Goal: Task Accomplishment & Management: Manage account settings

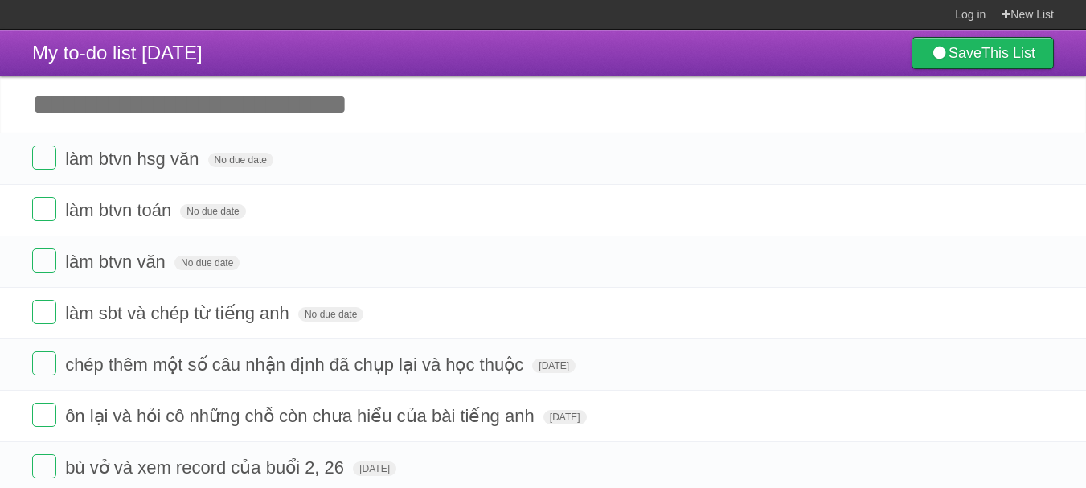
scroll to position [61, 0]
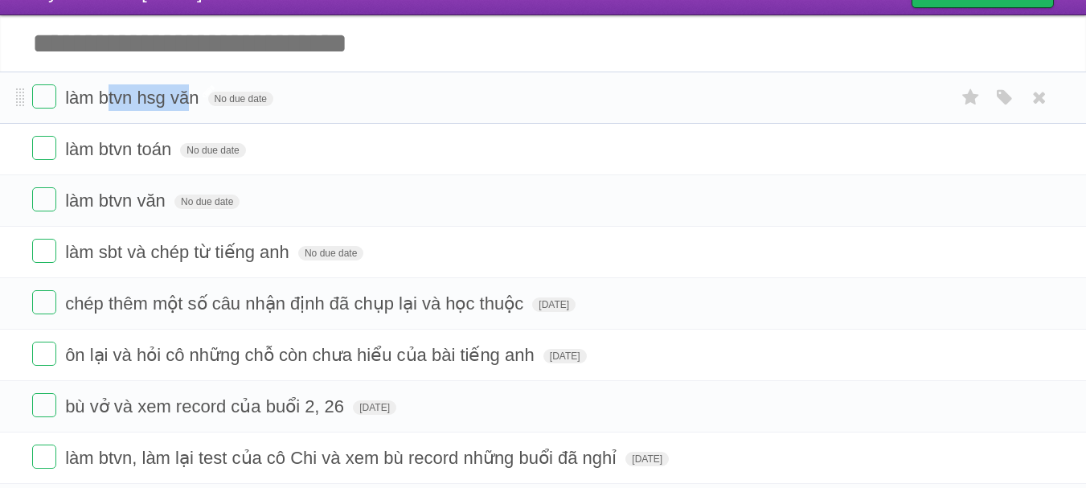
drag, startPoint x: 106, startPoint y: 104, endPoint x: 186, endPoint y: 103, distance: 79.6
click at [186, 103] on span "làm btvn hsg văn" at bounding box center [133, 98] width 137 height 20
click at [104, 151] on span "làm btvn toán" at bounding box center [120, 149] width 110 height 20
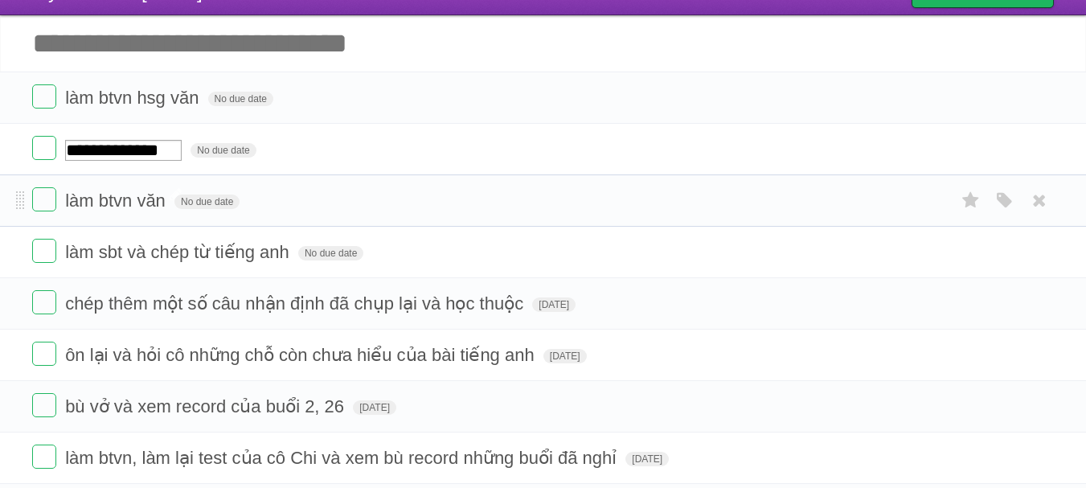
click at [108, 201] on span "làm btvn văn" at bounding box center [117, 201] width 105 height 20
click at [123, 44] on input "Add another task" at bounding box center [543, 43] width 1086 height 56
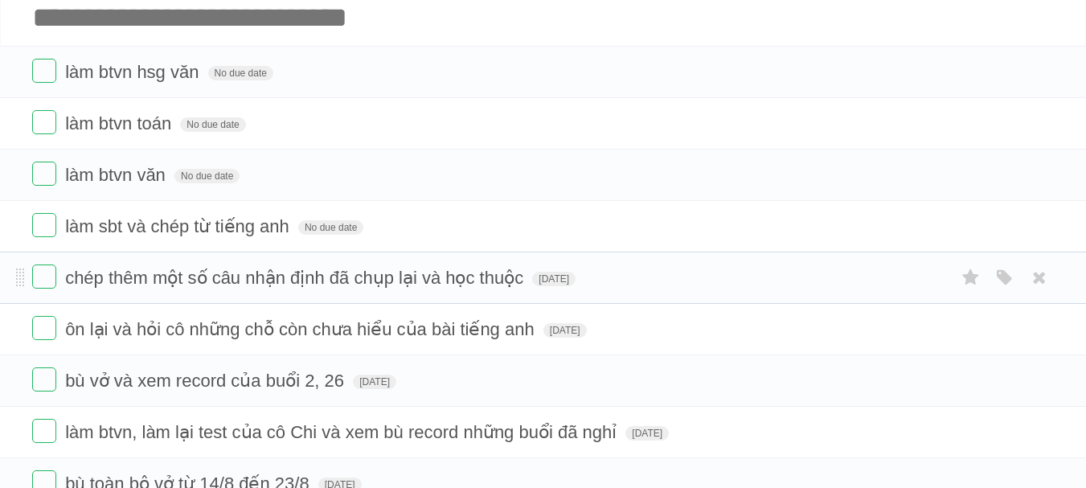
scroll to position [88, 0]
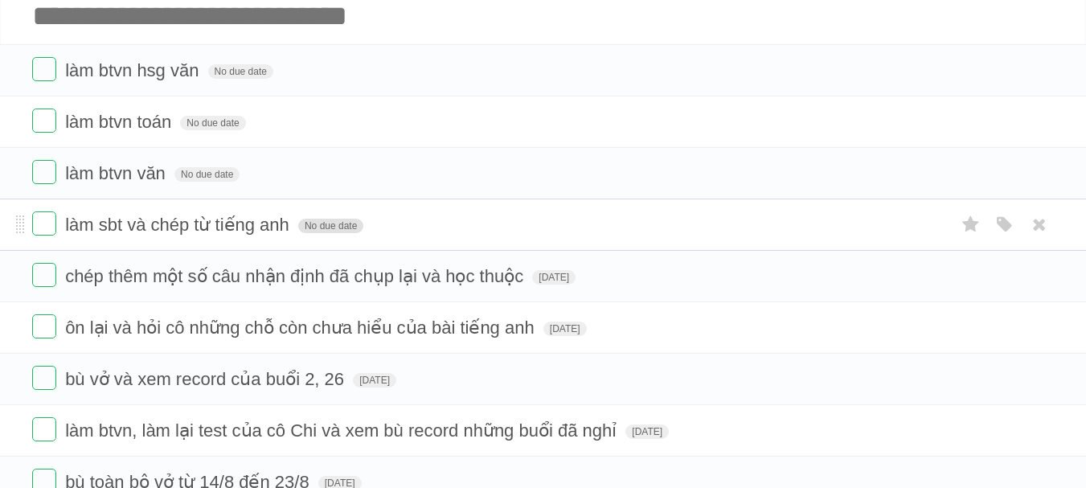
click at [334, 226] on span "No due date" at bounding box center [330, 226] width 65 height 14
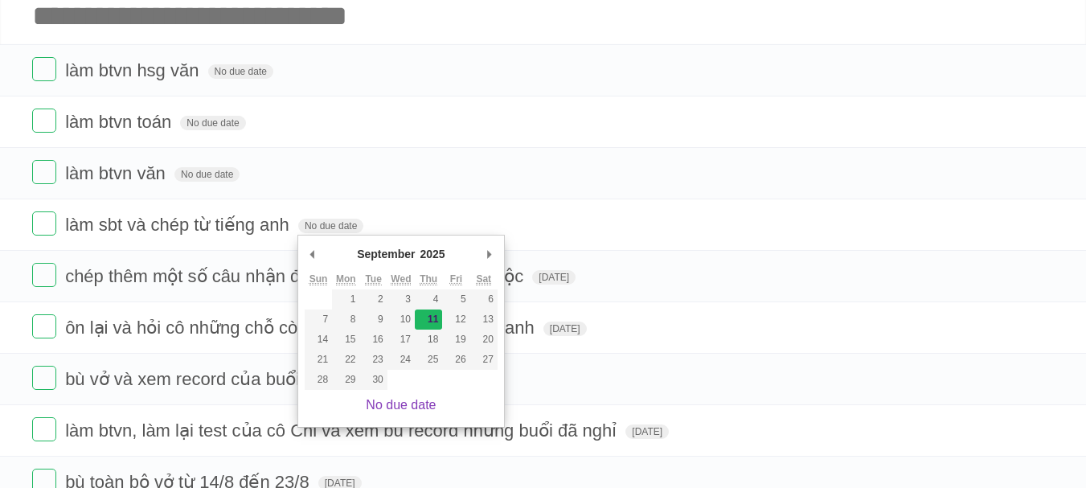
type span "[DATE]"
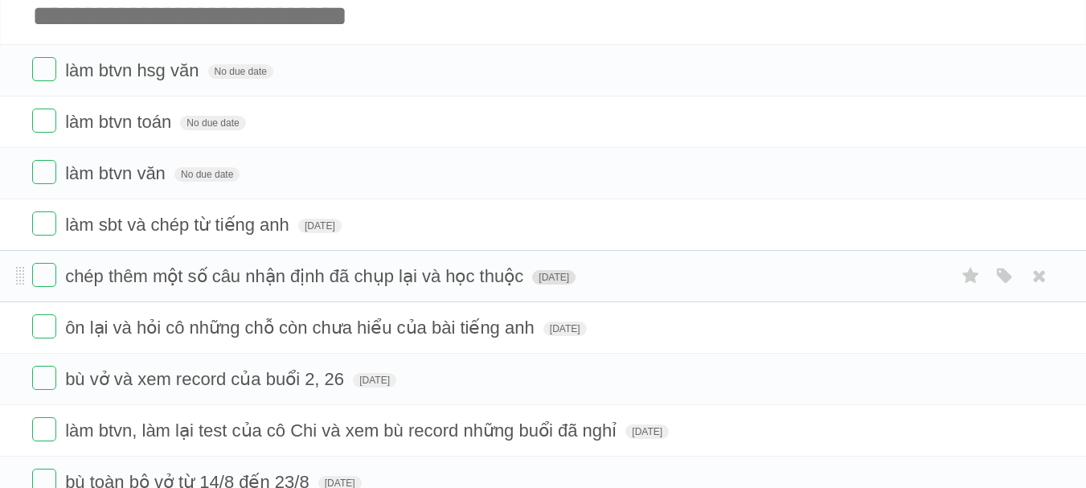
click at [576, 281] on span "[DATE]" at bounding box center [553, 277] width 43 height 14
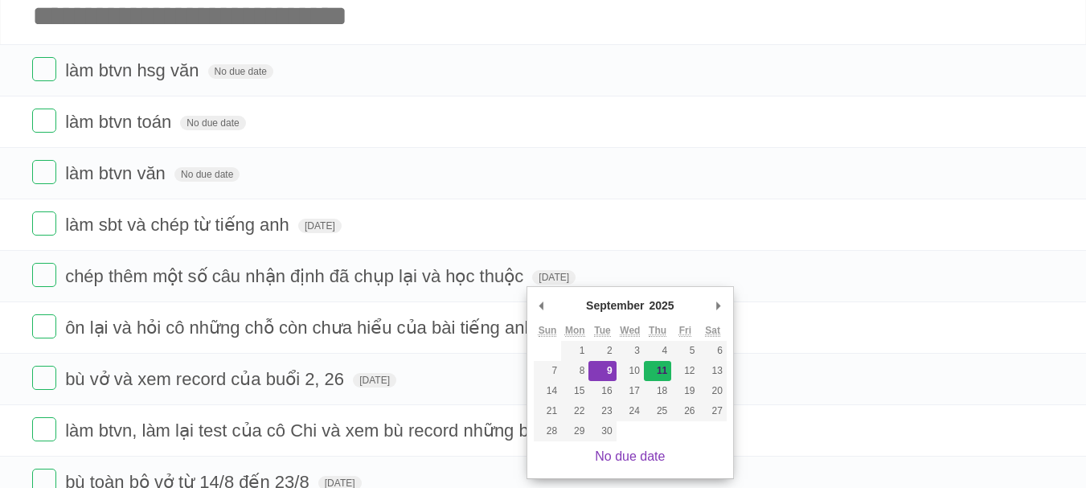
type span "[DATE]"
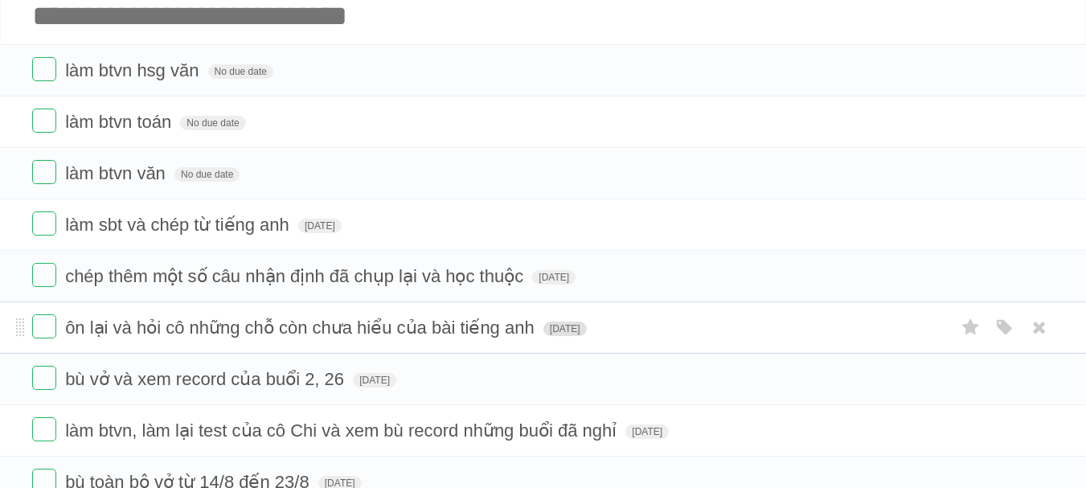
click at [586, 333] on span "[DATE]" at bounding box center [564, 329] width 43 height 14
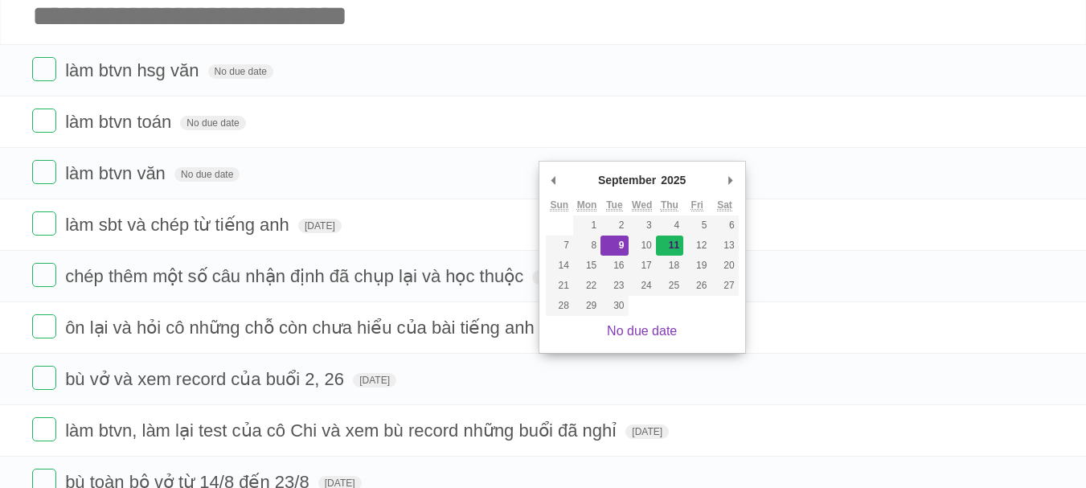
type span "[DATE]"
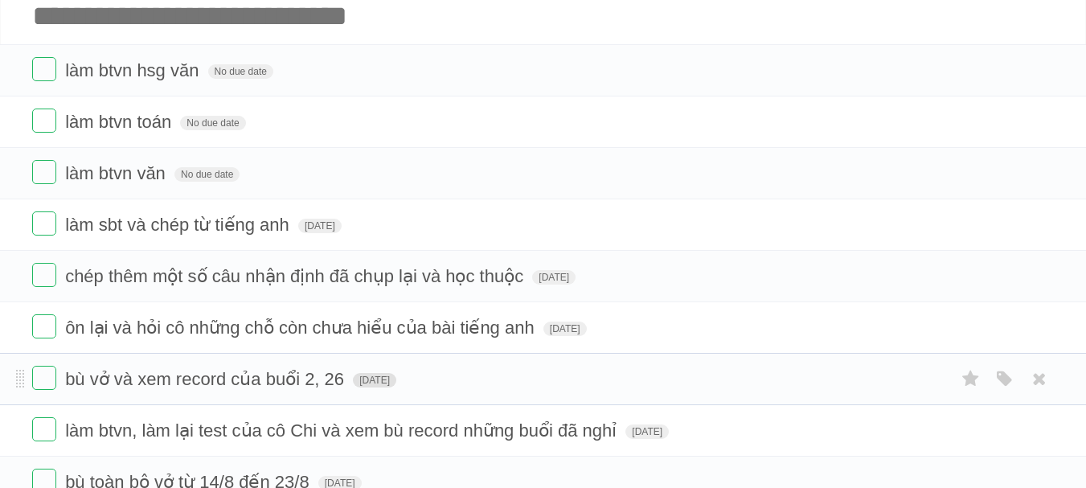
click at [396, 378] on span "[DATE]" at bounding box center [374, 380] width 43 height 14
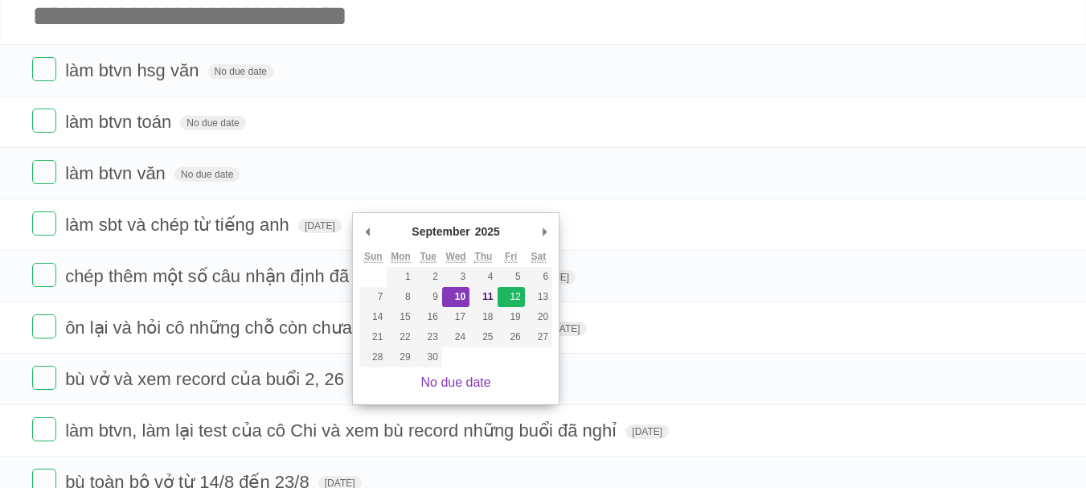
type span "[DATE]"
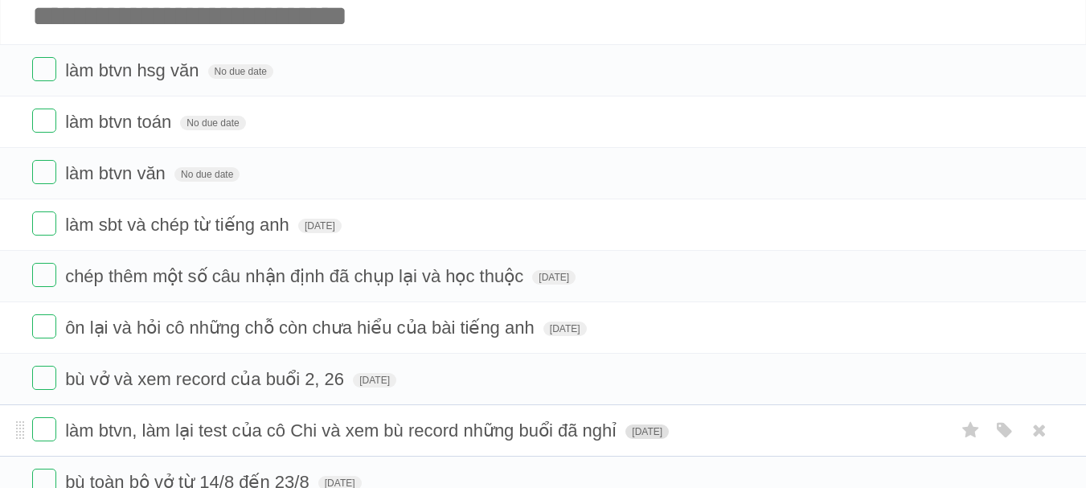
scroll to position [184, 0]
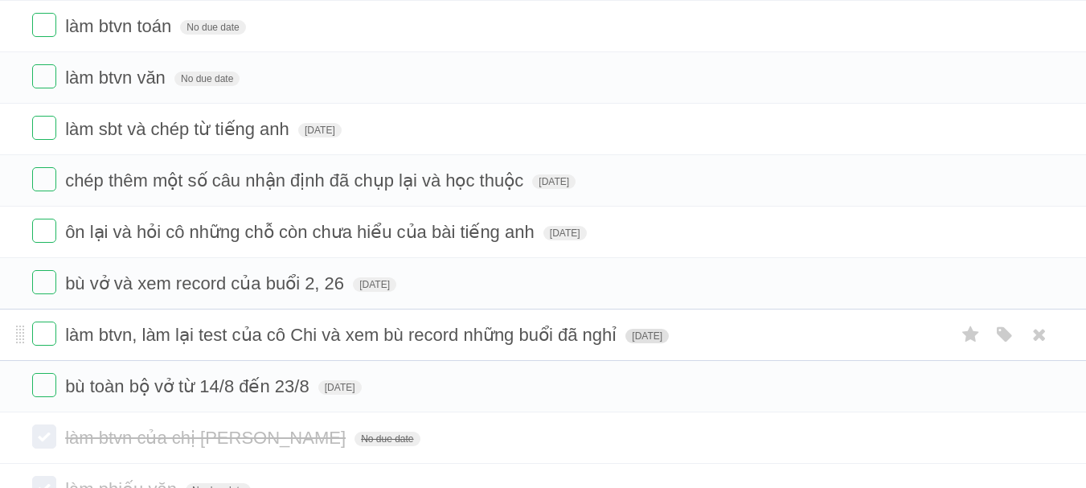
click at [669, 342] on span "[DATE]" at bounding box center [646, 336] width 43 height 14
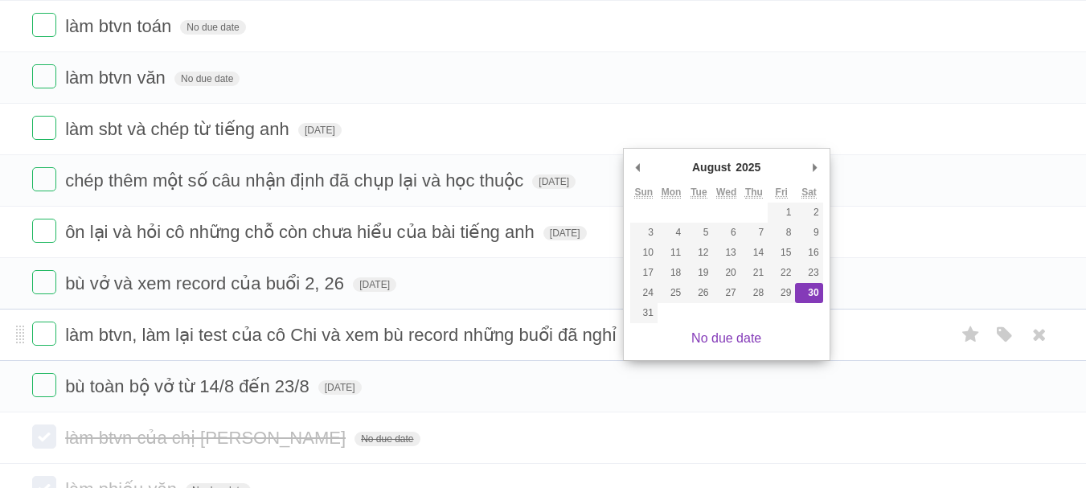
click at [541, 339] on span "làm btvn, làm lại test của cô Chi và xem bù record những buổi đã nghỉ" at bounding box center [343, 335] width 556 height 20
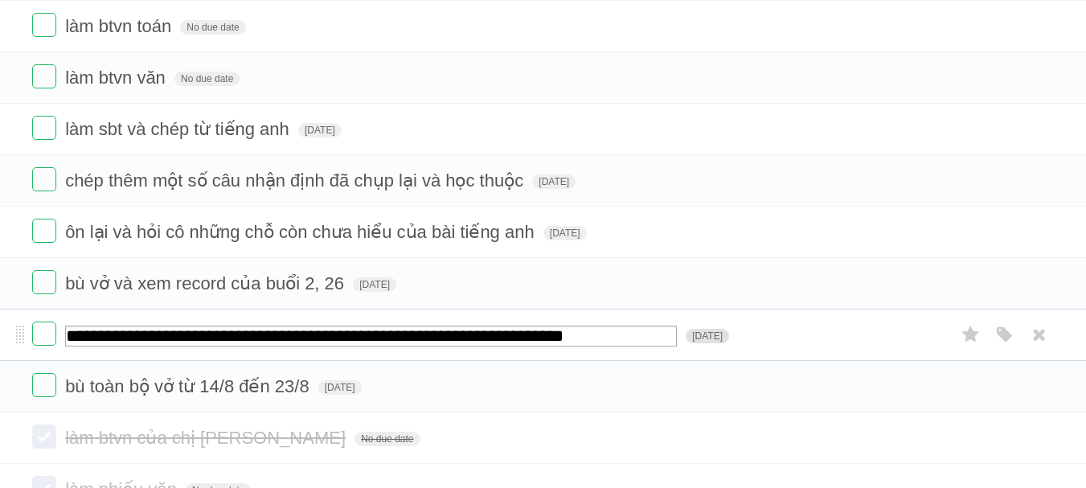
click at [783, 338] on form "**********" at bounding box center [543, 335] width 1022 height 27
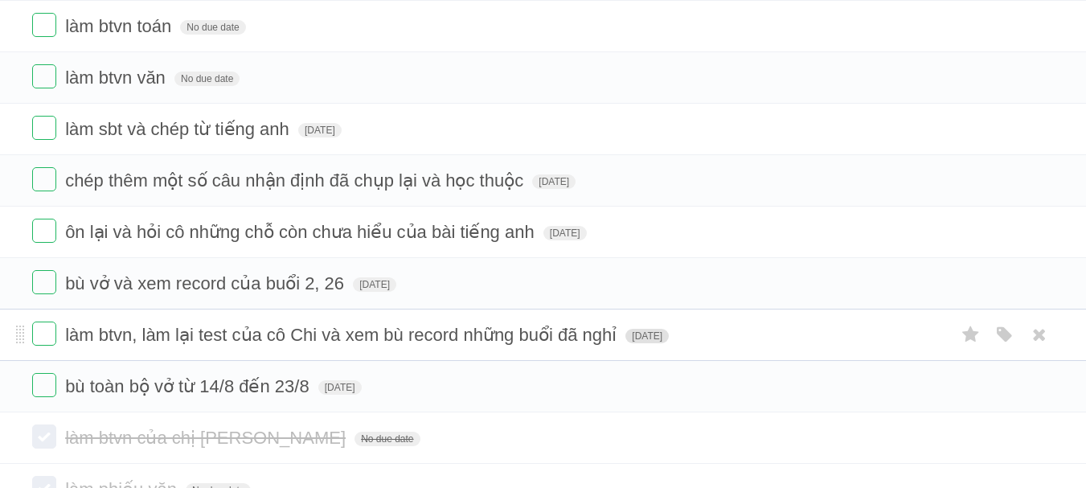
click at [669, 335] on span "[DATE]" at bounding box center [646, 336] width 43 height 14
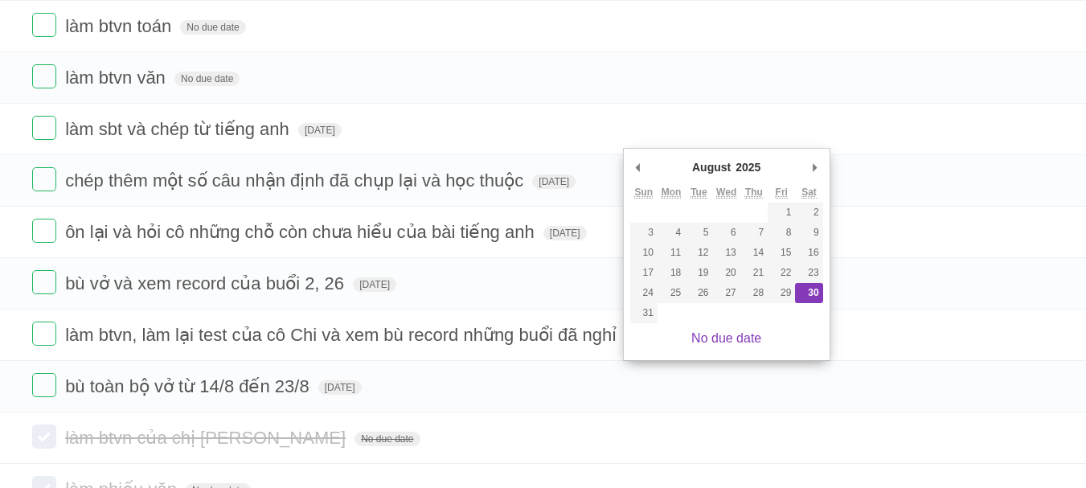
click at [806, 167] on div "August ******* ******** ***** ***** *** **** **** ****** ********* ******* ****…" at bounding box center [726, 168] width 193 height 27
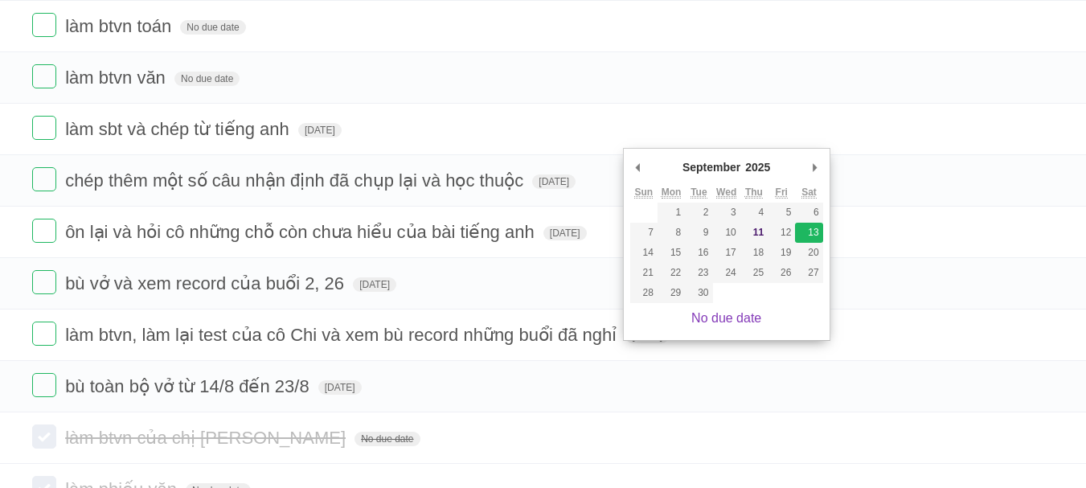
type span "[DATE]"
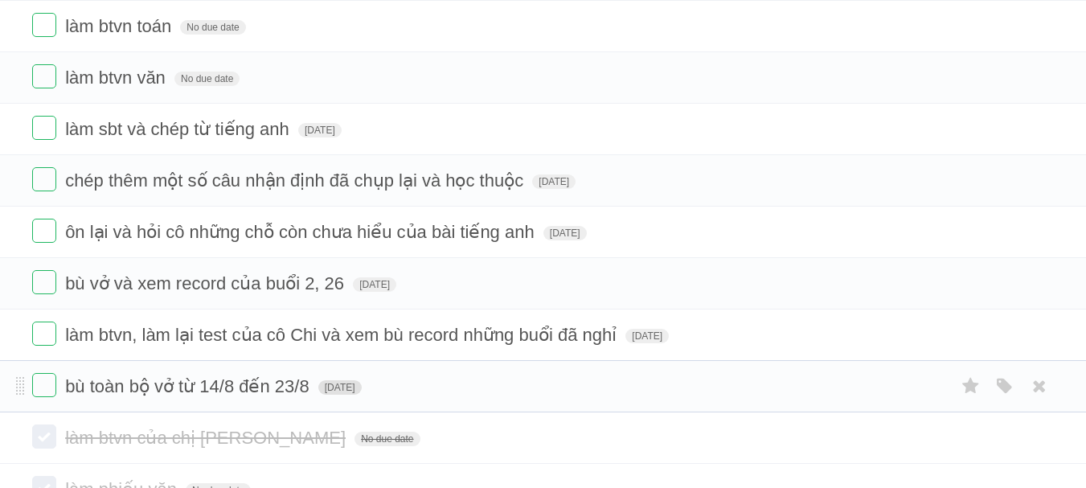
click at [362, 383] on span "[DATE]" at bounding box center [339, 387] width 43 height 14
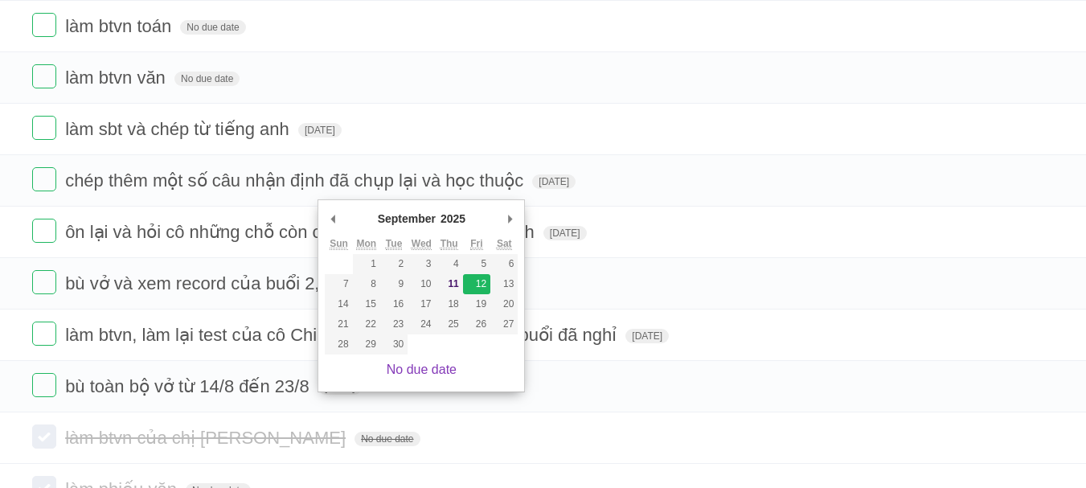
type span "[DATE]"
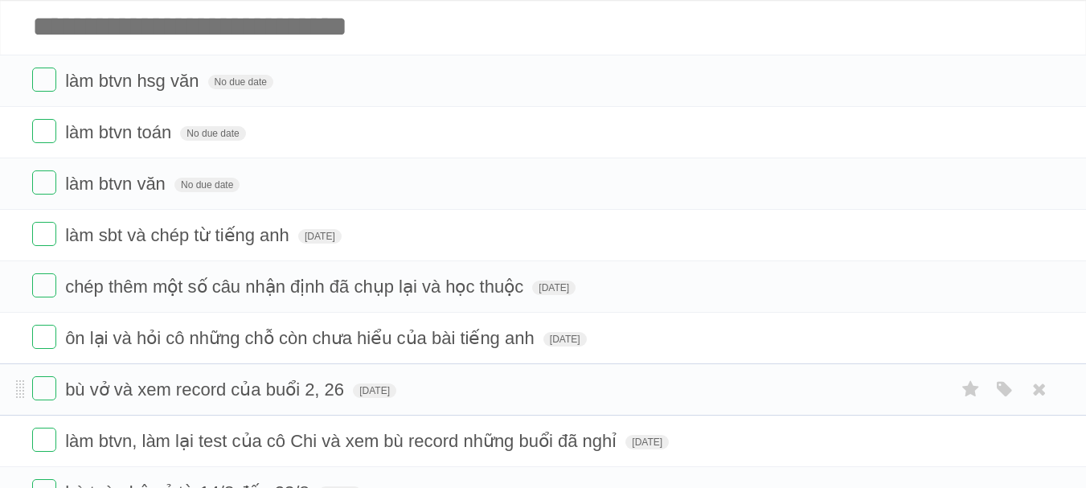
scroll to position [0, 0]
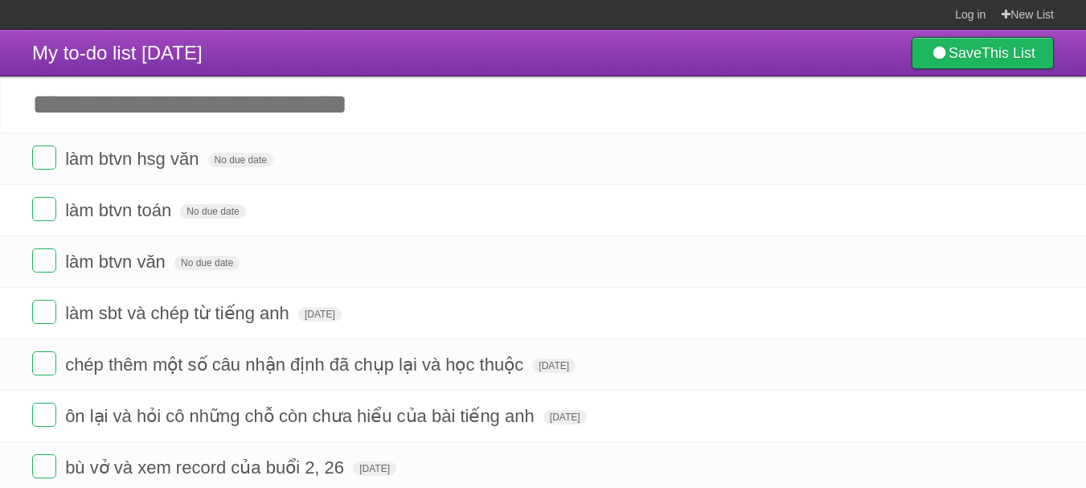
click at [270, 123] on input "Add another task" at bounding box center [543, 104] width 1086 height 56
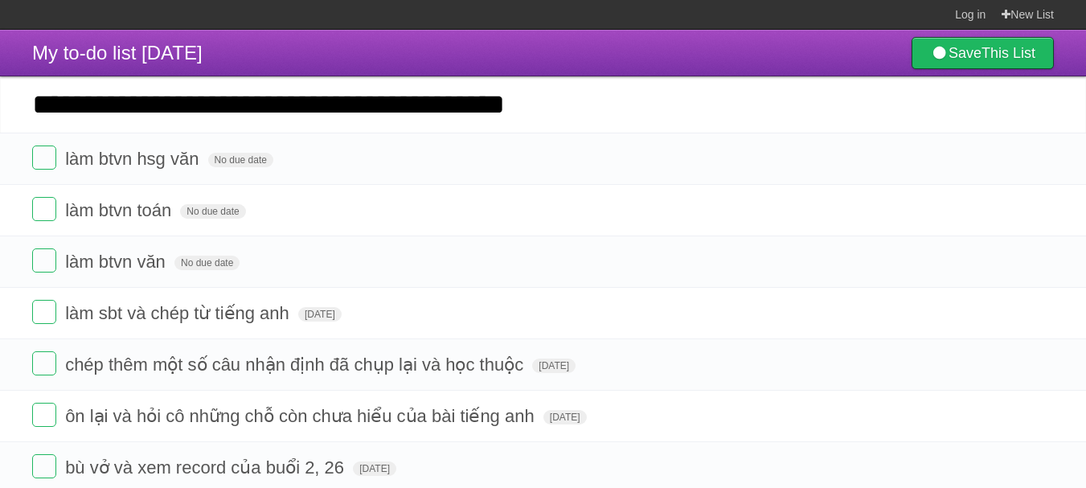
type input "**********"
click input "*********" at bounding box center [0, 0] width 0 height 0
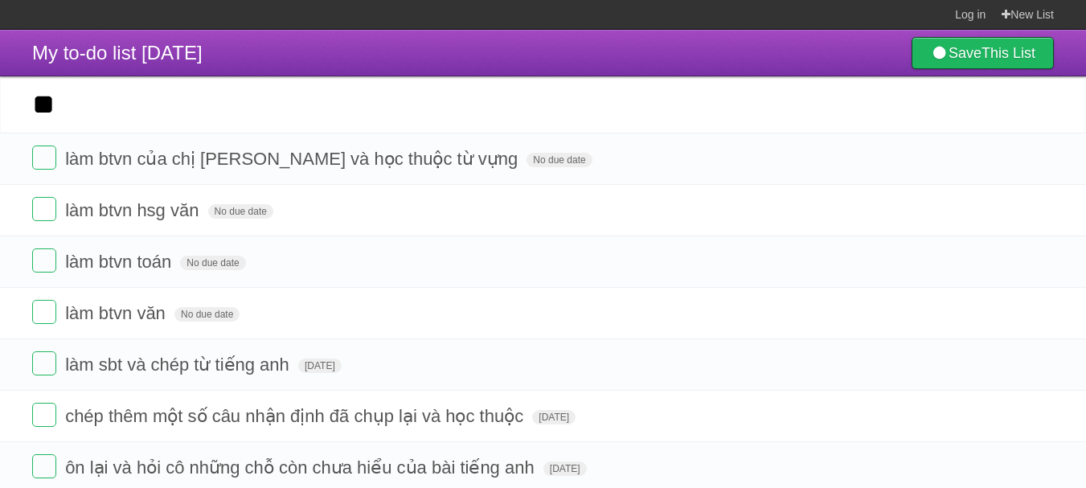
type input "*"
click at [249, 122] on input "****" at bounding box center [543, 104] width 1086 height 56
click at [419, 116] on input "**********" at bounding box center [543, 104] width 1086 height 56
type input "**********"
click input "*********" at bounding box center [0, 0] width 0 height 0
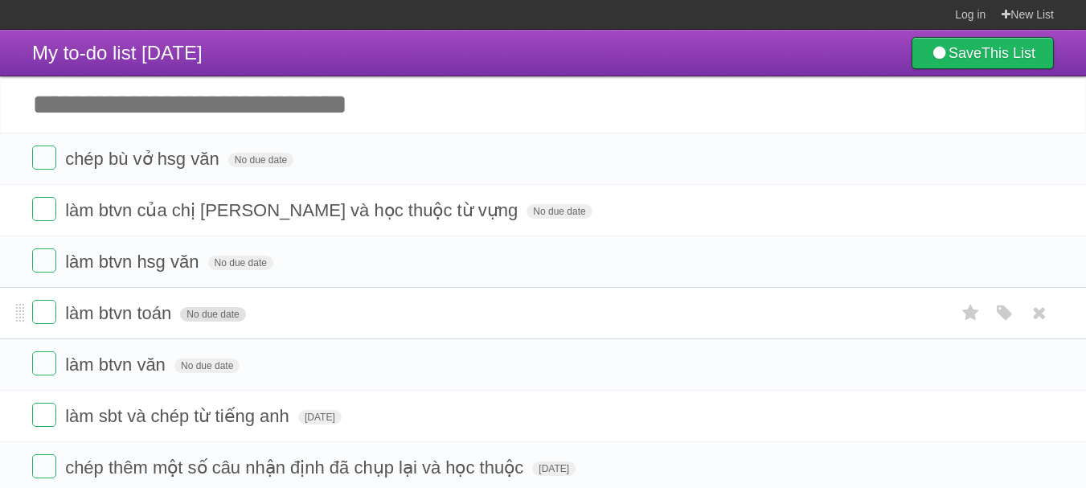
click at [215, 318] on span "No due date" at bounding box center [212, 314] width 65 height 14
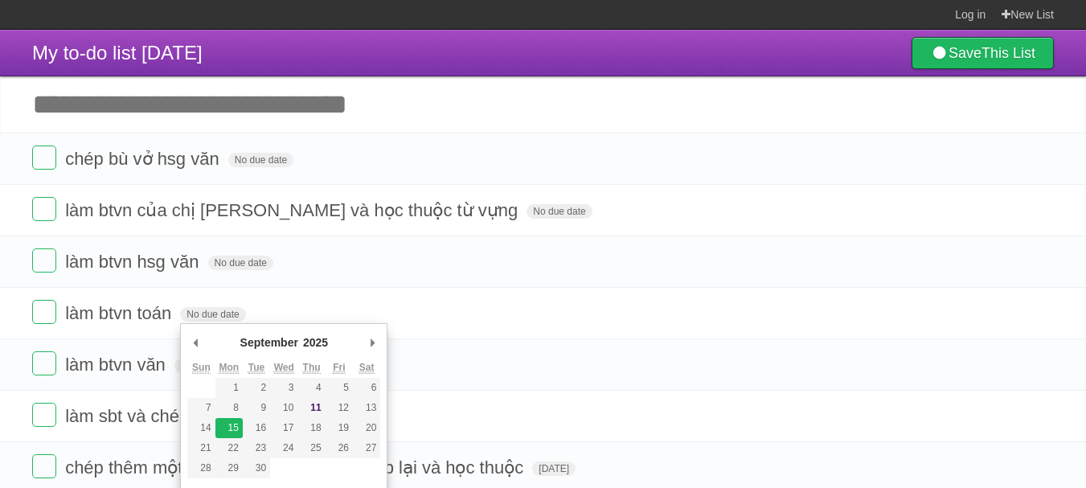
type span "[DATE]"
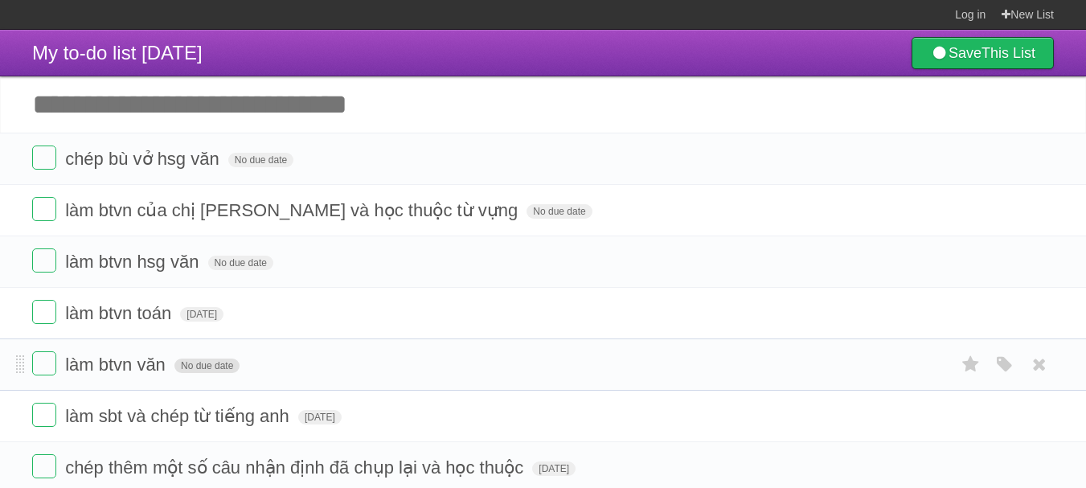
click at [213, 366] on span "No due date" at bounding box center [206, 366] width 65 height 14
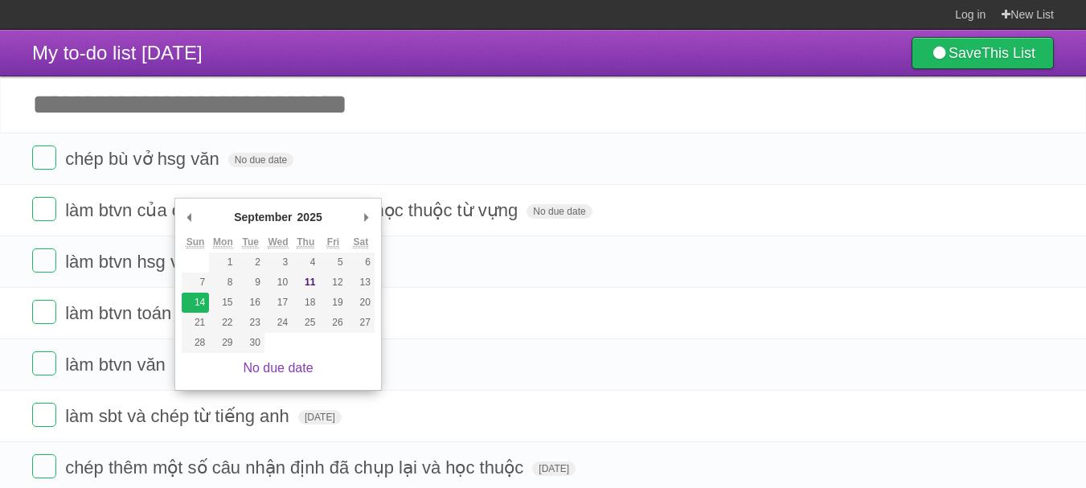
type span "[DATE]"
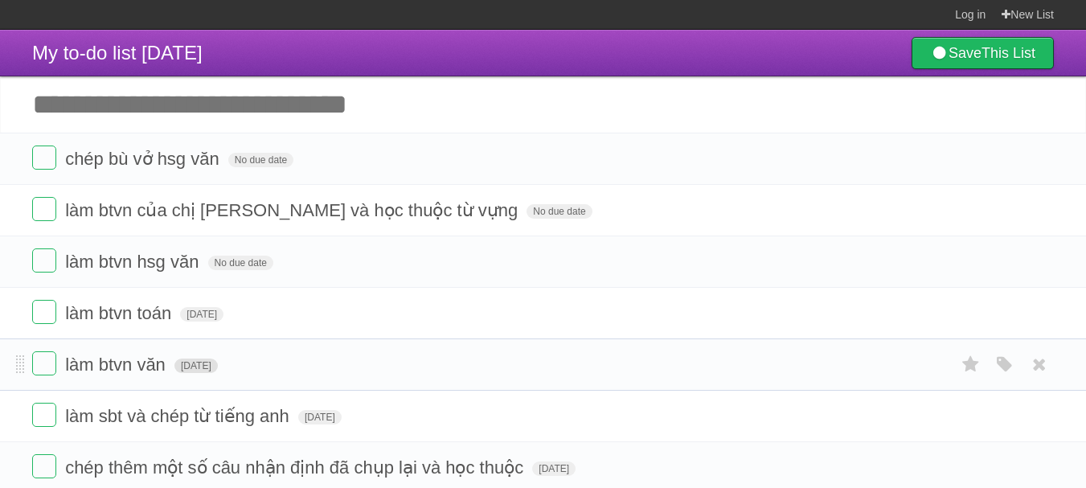
click at [218, 362] on span "[DATE]" at bounding box center [195, 366] width 43 height 14
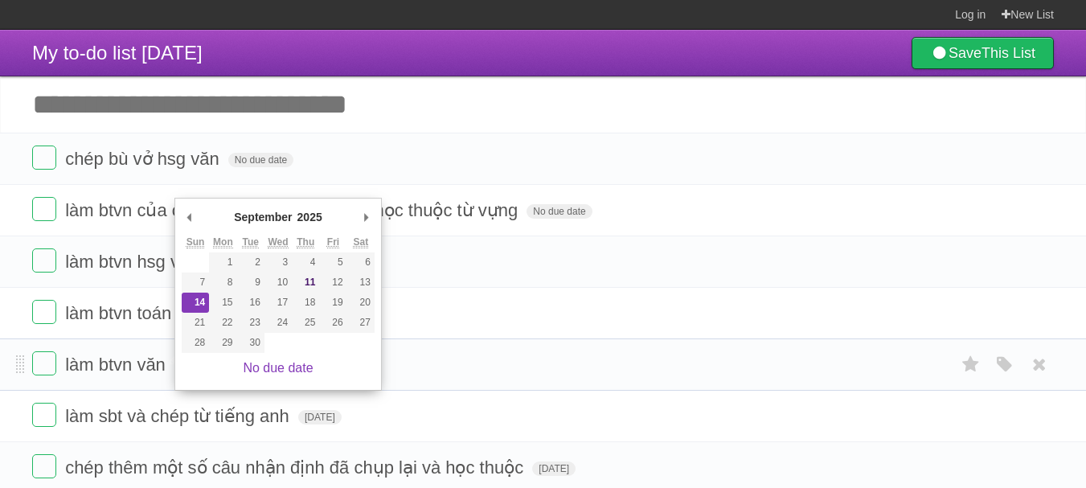
click at [136, 356] on span "làm btvn văn" at bounding box center [117, 365] width 105 height 20
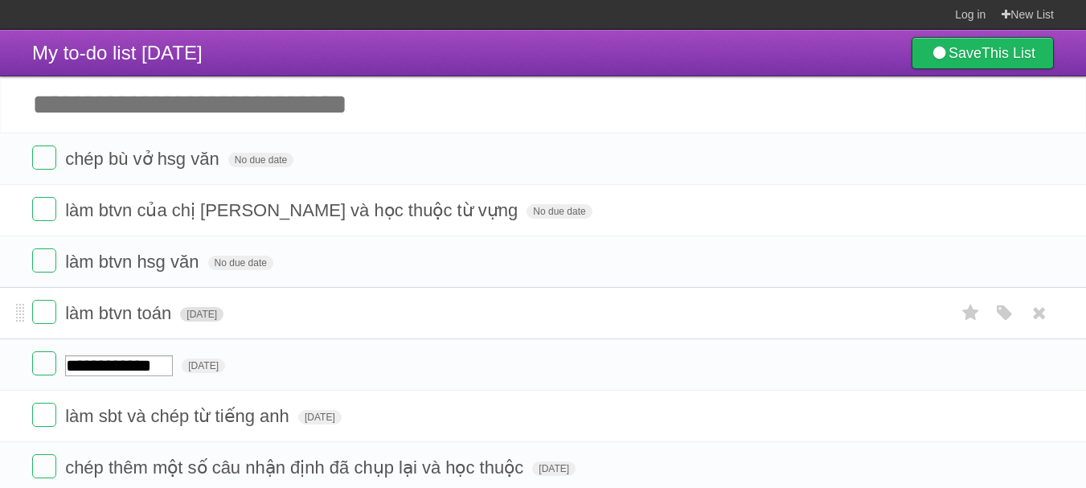
click at [209, 318] on span "[DATE]" at bounding box center [201, 314] width 43 height 14
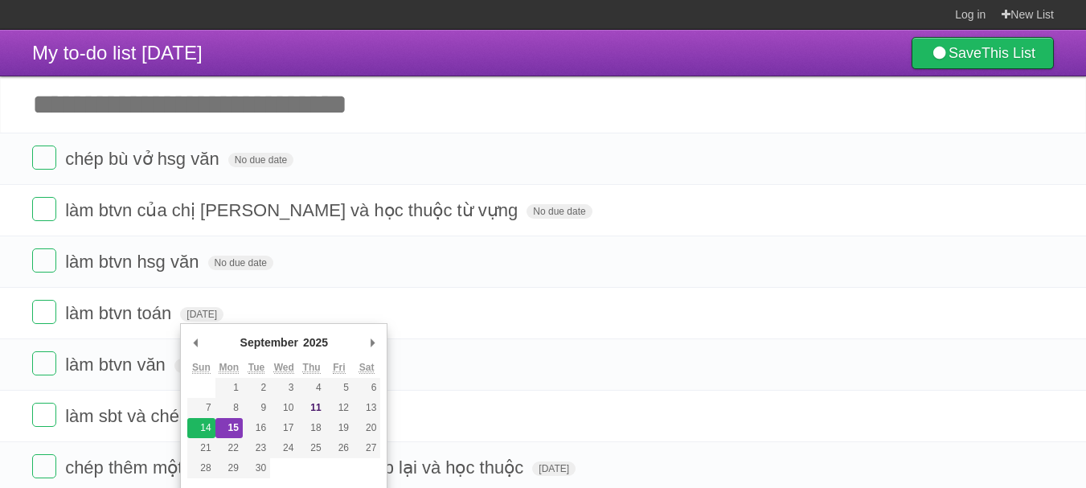
type span "[DATE]"
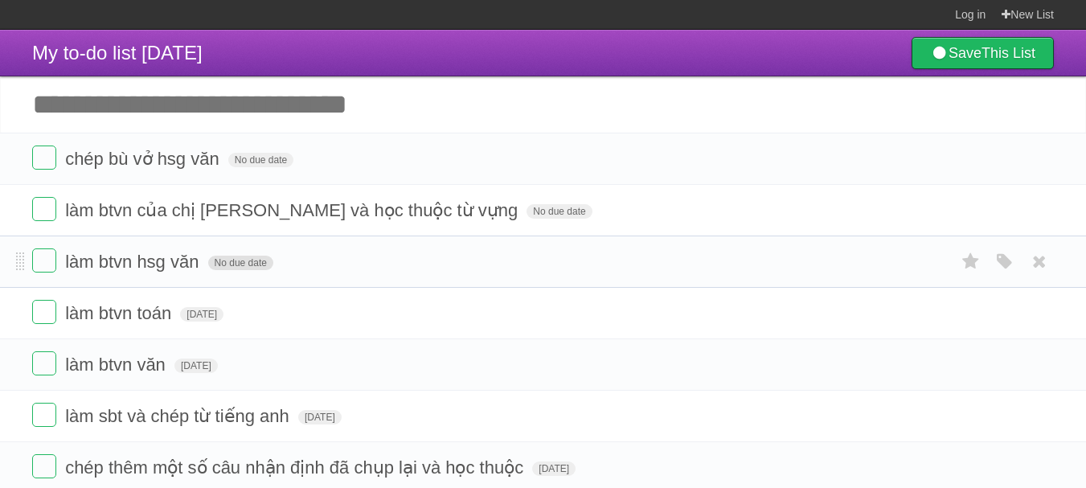
click at [248, 262] on span "No due date" at bounding box center [240, 263] width 65 height 14
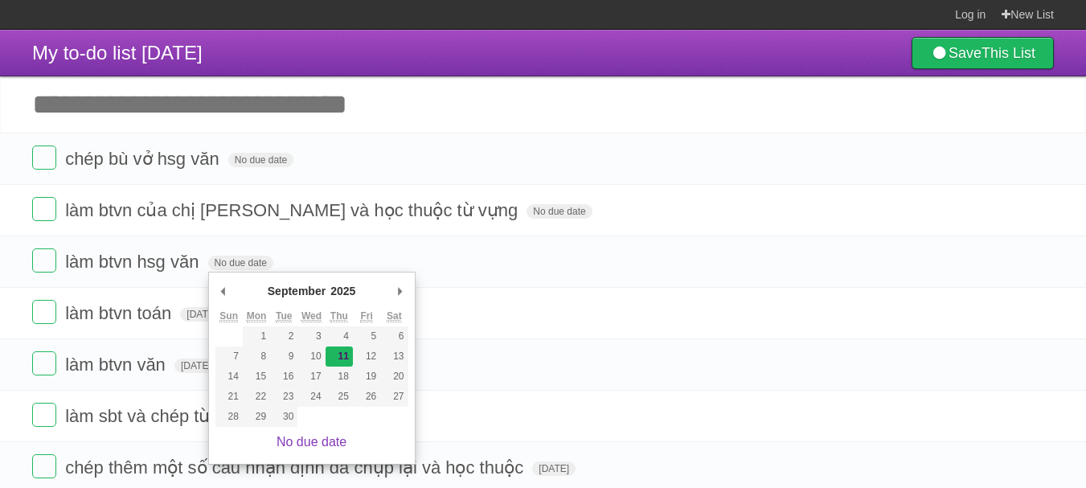
type span "[DATE]"
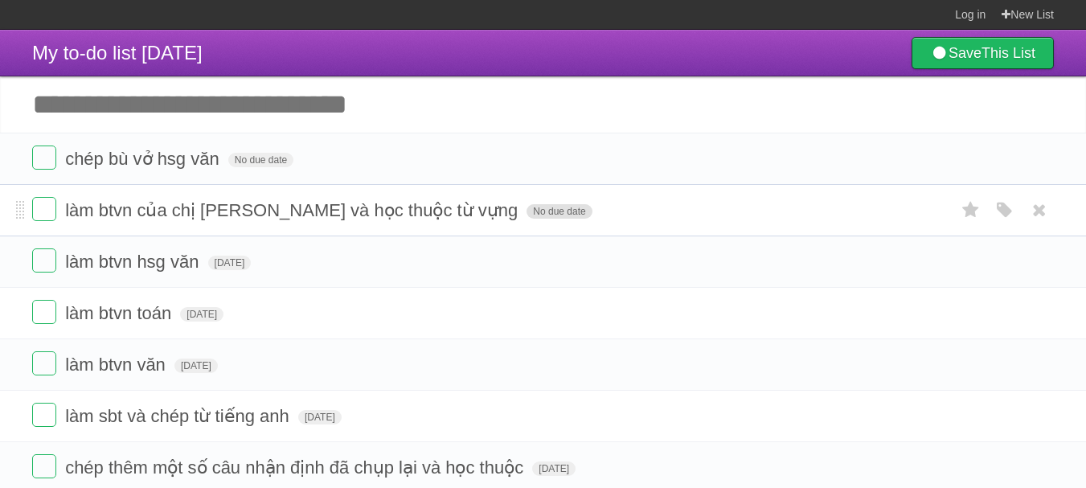
click at [527, 211] on span "No due date" at bounding box center [559, 211] width 65 height 14
click at [527, 214] on span "[DATE]" at bounding box center [548, 211] width 43 height 14
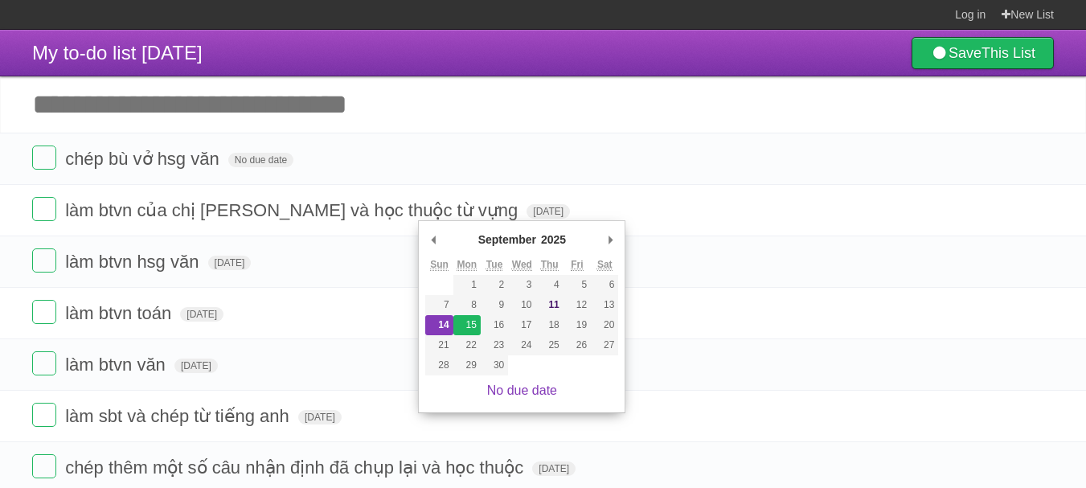
type span "[DATE]"
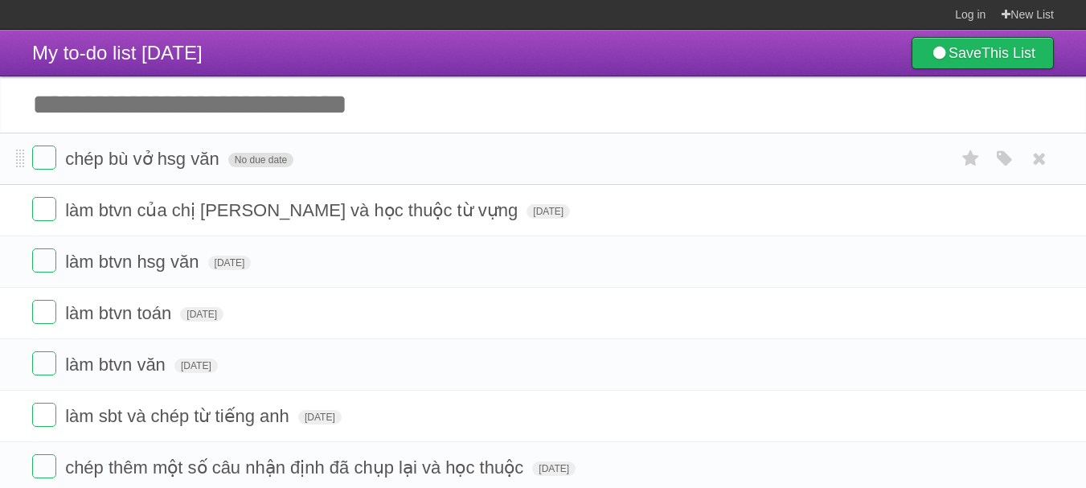
click at [263, 157] on span "No due date" at bounding box center [260, 160] width 65 height 14
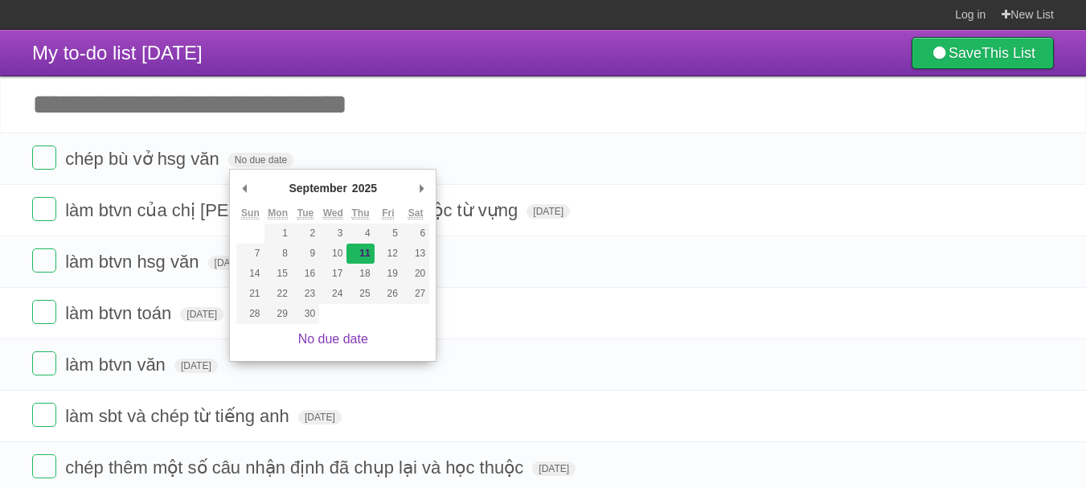
type span "[DATE]"
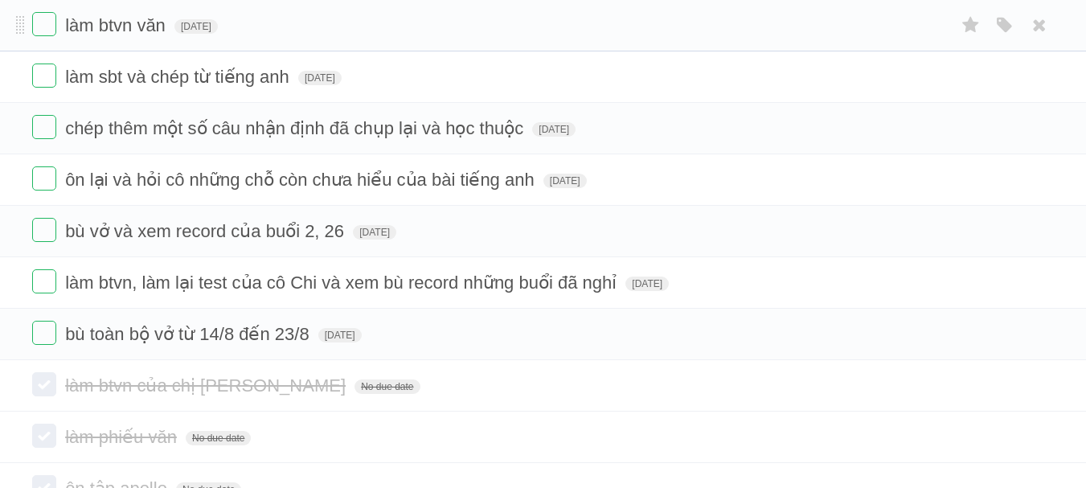
scroll to position [340, 0]
